Goal: Use online tool/utility: Utilize a website feature to perform a specific function

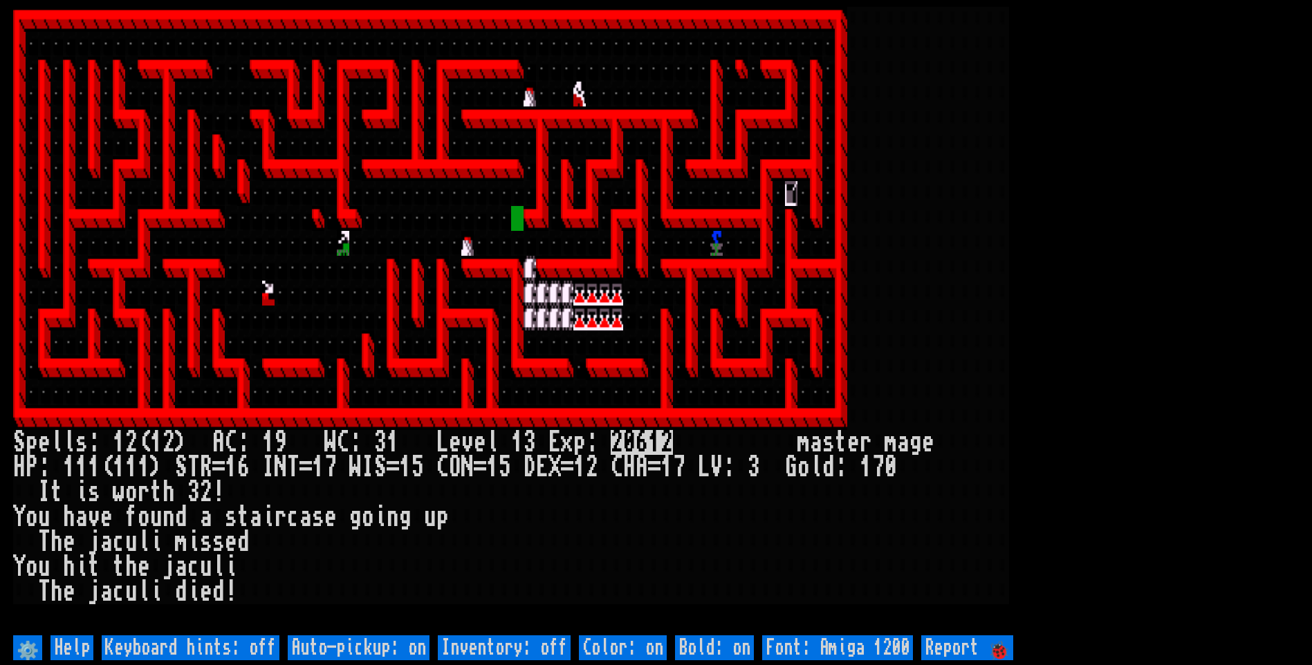
click at [416, 648] on off "Auto-pickup: on" at bounding box center [359, 647] width 142 height 25
type off "Auto-pickup: off"
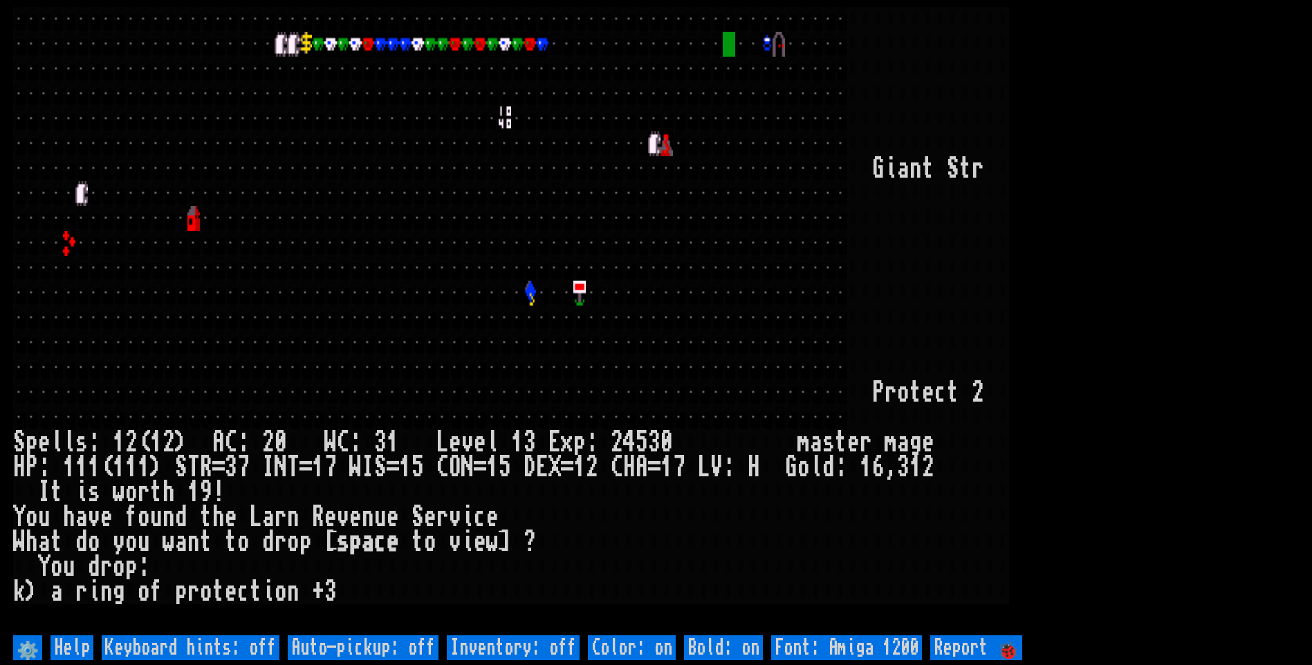
click at [416, 648] on off "Auto-pickup: off" at bounding box center [363, 647] width 151 height 25
type off "Auto-pickup: on"
